Goal: Browse casually

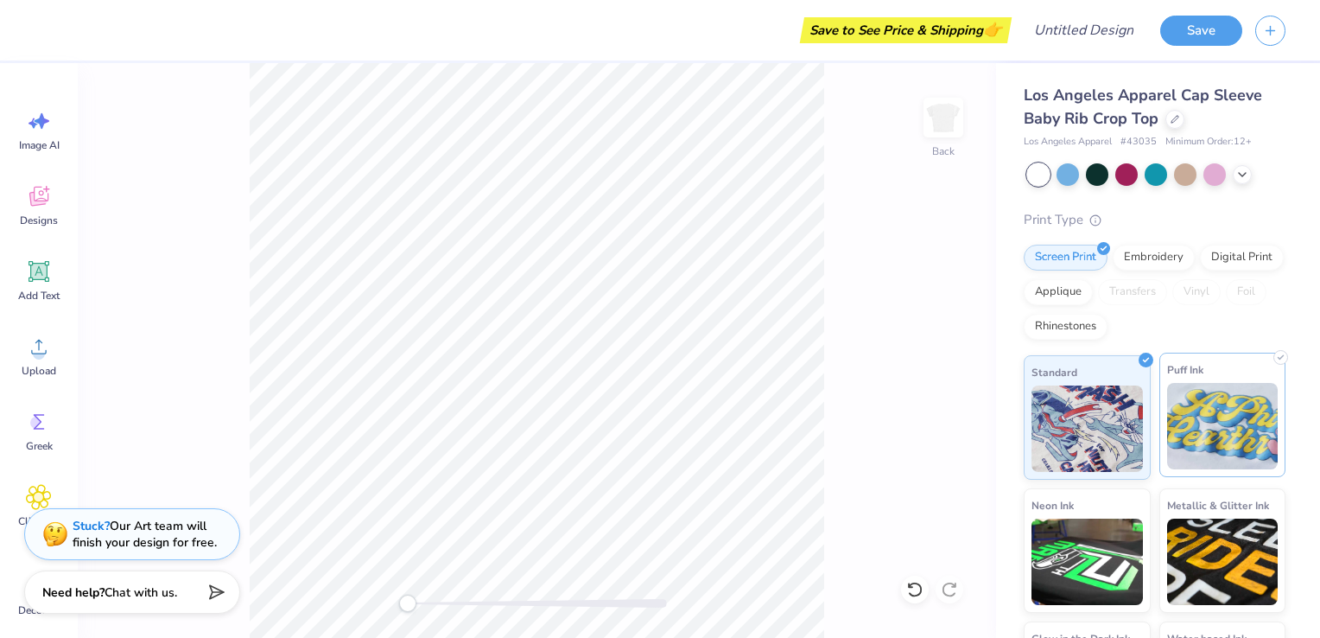
click at [1226, 418] on img at bounding box center [1222, 426] width 111 height 86
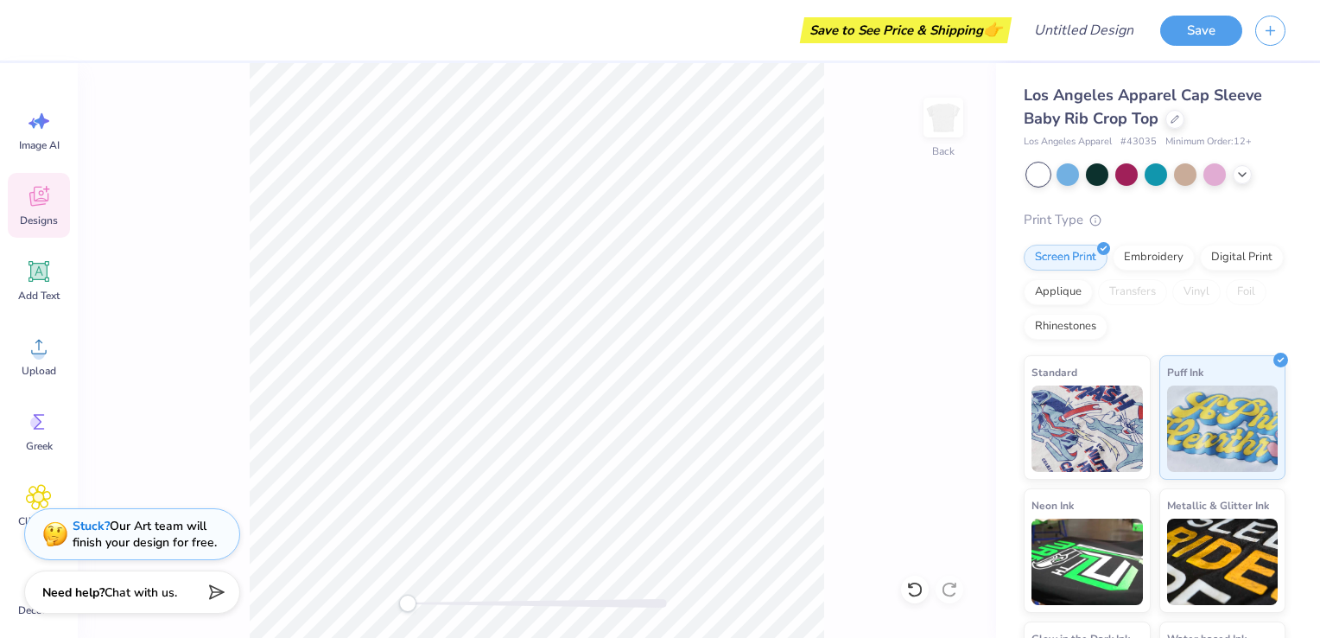
click at [42, 206] on icon at bounding box center [39, 196] width 26 height 26
